Goal: Navigation & Orientation: Find specific page/section

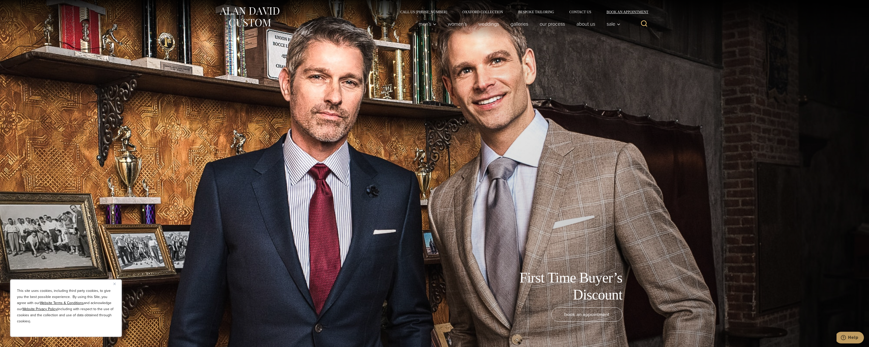
click at [614, 12] on link "Book an Appointment" at bounding box center [624, 12] width 51 height 4
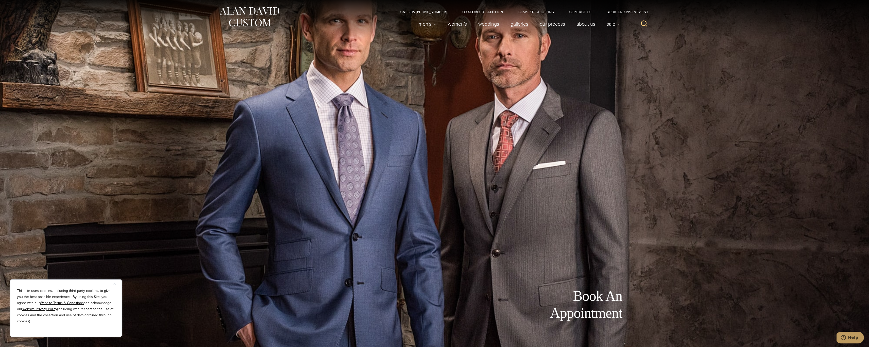
click at [510, 24] on link "Galleries" at bounding box center [519, 24] width 29 height 10
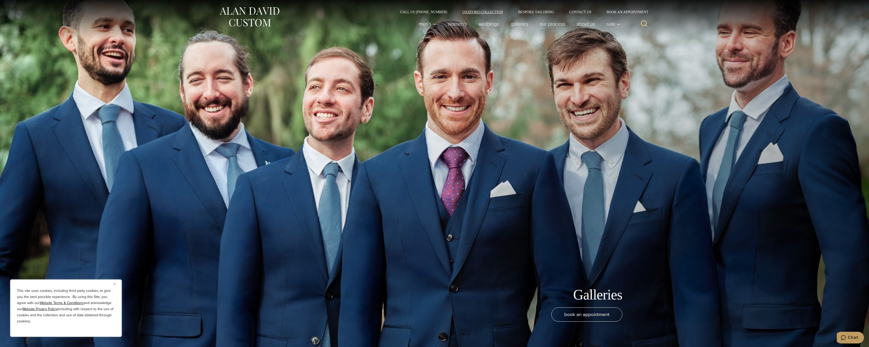
click at [476, 12] on link "Oxxford Collection" at bounding box center [483, 12] width 56 height 4
